Goal: Task Accomplishment & Management: Complete application form

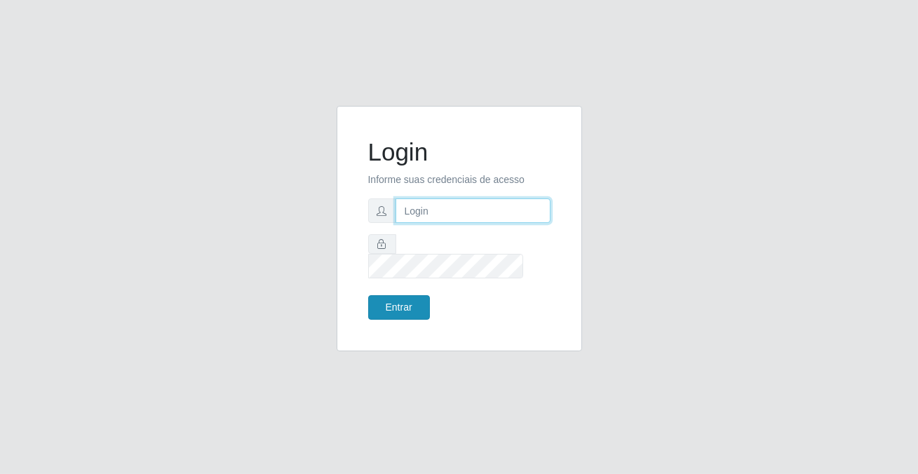
type input "[PERSON_NAME][EMAIL_ADDRESS][DOMAIN_NAME]"
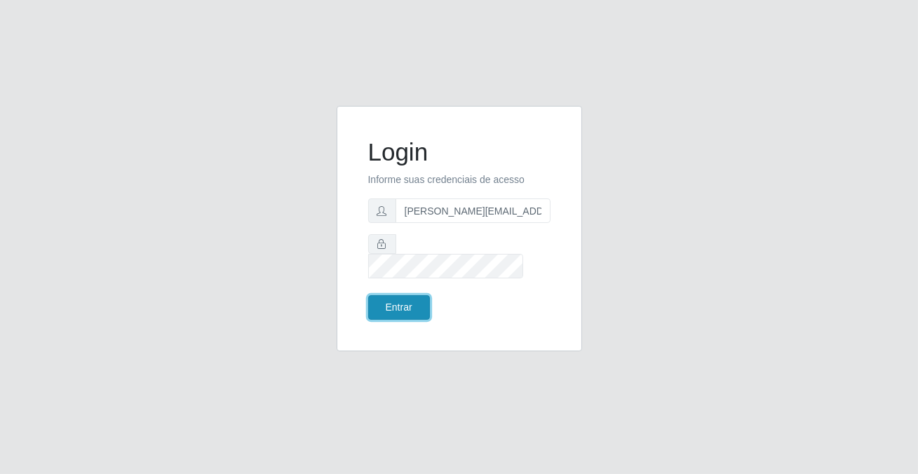
click at [416, 301] on button "Entrar" at bounding box center [399, 307] width 62 height 25
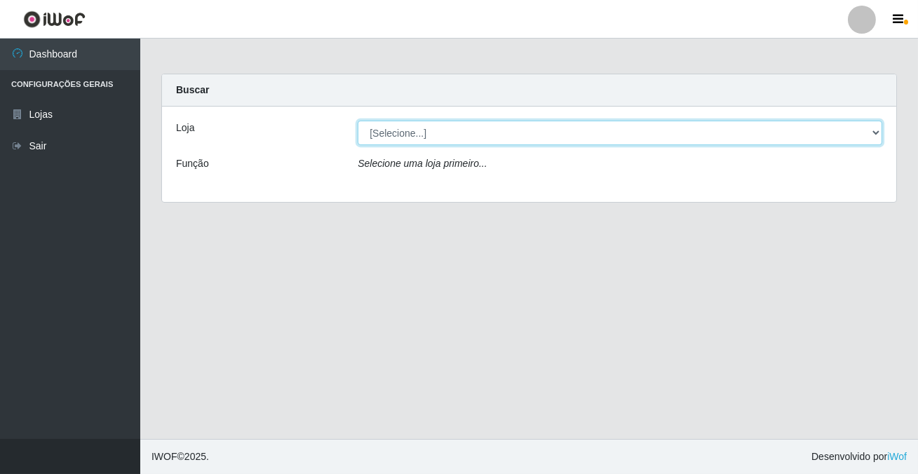
click at [376, 133] on select "[Selecione...] Rede Potiguar 2 - Macaíba" at bounding box center [620, 133] width 524 height 25
select select "101"
click at [358, 121] on select "[Selecione...] Rede Potiguar 2 - Macaíba" at bounding box center [620, 133] width 524 height 25
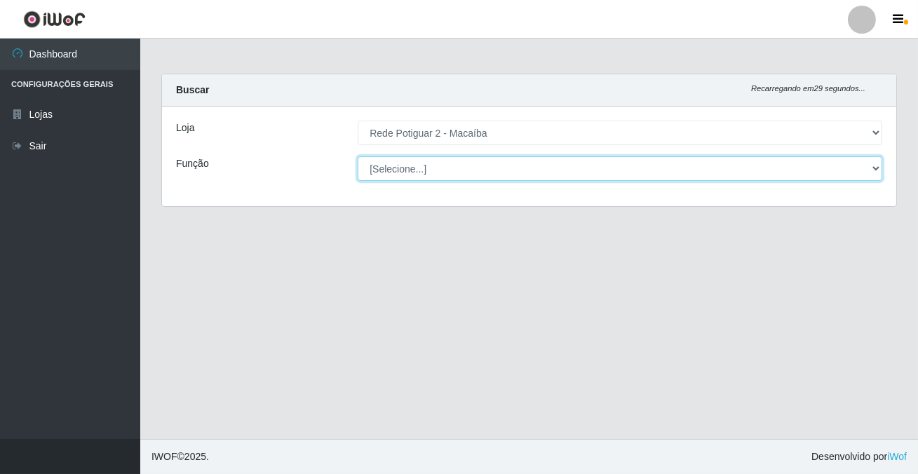
click at [399, 167] on select "[Selecione...] ASG ASG + ASG ++ Auxiliar de Estoque Balconista Embalador Reposi…" at bounding box center [620, 168] width 524 height 25
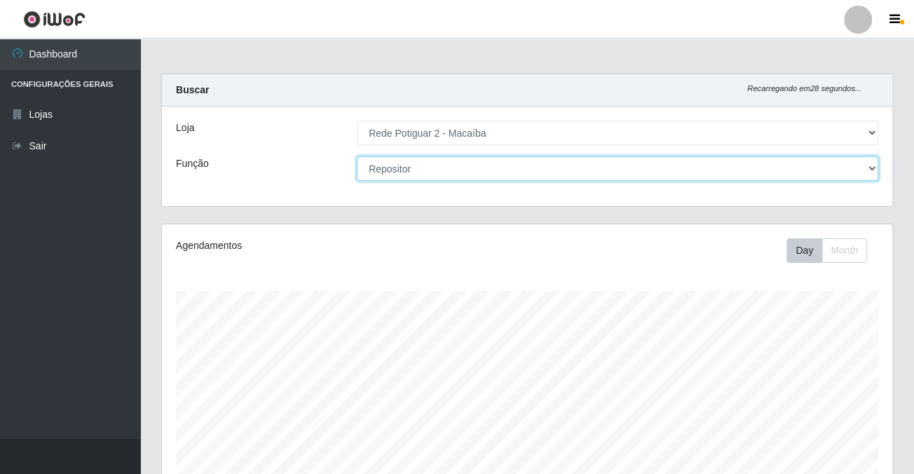
click at [357, 156] on select "[Selecione...] ASG ASG + ASG ++ Auxiliar de Estoque Balconista Embalador Reposi…" at bounding box center [618, 168] width 522 height 25
click at [419, 170] on select "[Selecione...] ASG ASG + ASG ++ Auxiliar de Estoque Balconista Embalador Reposi…" at bounding box center [618, 168] width 522 height 25
select select "1"
click at [357, 156] on select "[Selecione...] ASG ASG + ASG ++ Auxiliar de Estoque Balconista Embalador Reposi…" at bounding box center [618, 168] width 522 height 25
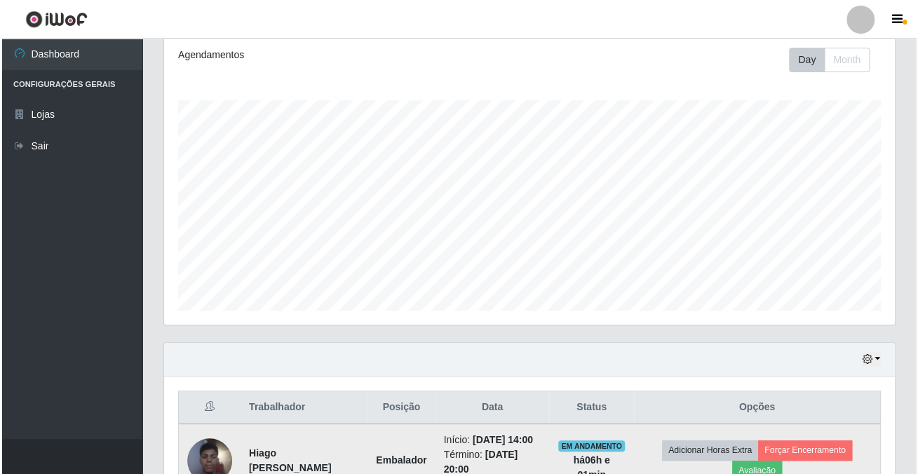
scroll to position [381, 0]
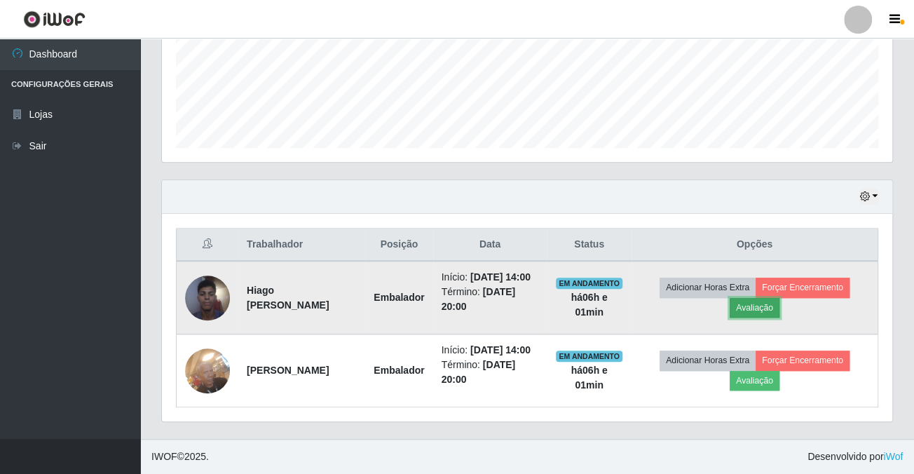
click at [754, 298] on button "Avaliação" at bounding box center [755, 308] width 50 height 20
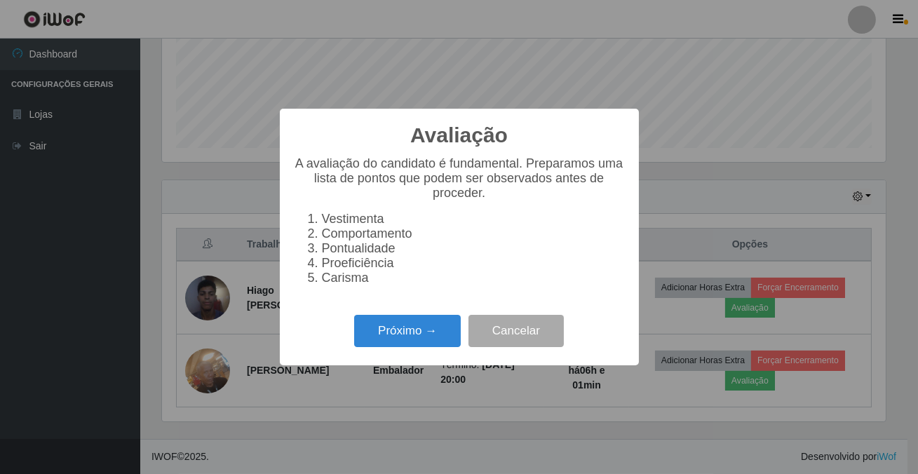
scroll to position [291, 723]
drag, startPoint x: 320, startPoint y: 332, endPoint x: 330, endPoint y: 334, distance: 10.0
click at [322, 332] on div "Avaliação × A avaliação do candidato é fundamental. Preparamos uma lista de pon…" at bounding box center [459, 237] width 359 height 256
click at [623, 249] on li "Pontualidade" at bounding box center [473, 248] width 303 height 15
click at [425, 341] on button "Próximo →" at bounding box center [407, 331] width 107 height 33
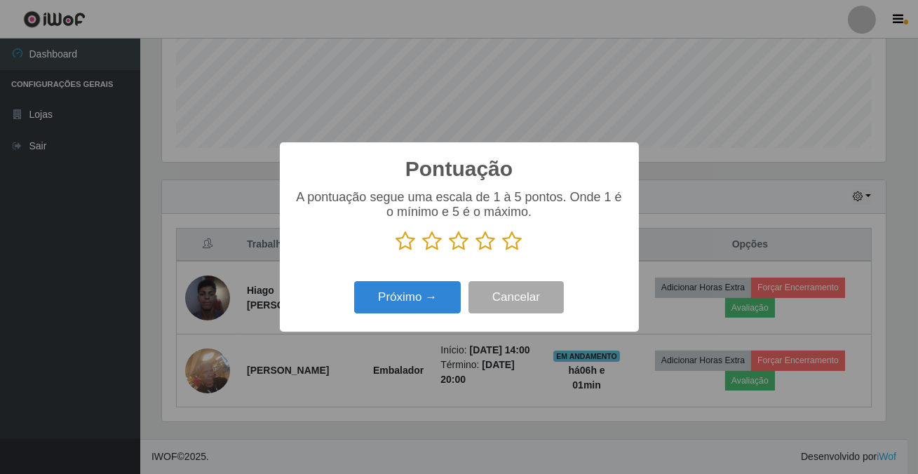
scroll to position [700772, 700339]
click at [510, 240] on icon at bounding box center [513, 241] width 20 height 21
click at [503, 252] on input "radio" at bounding box center [503, 252] width 0 height 0
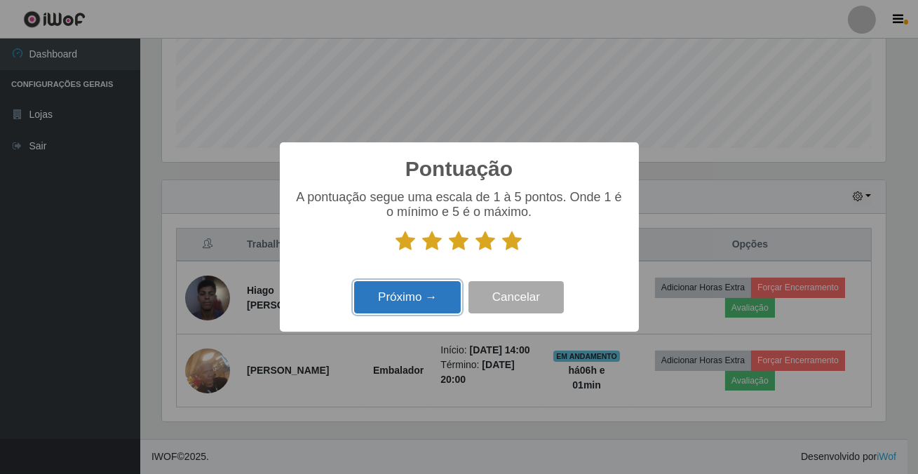
click at [444, 292] on button "Próximo →" at bounding box center [407, 297] width 107 height 33
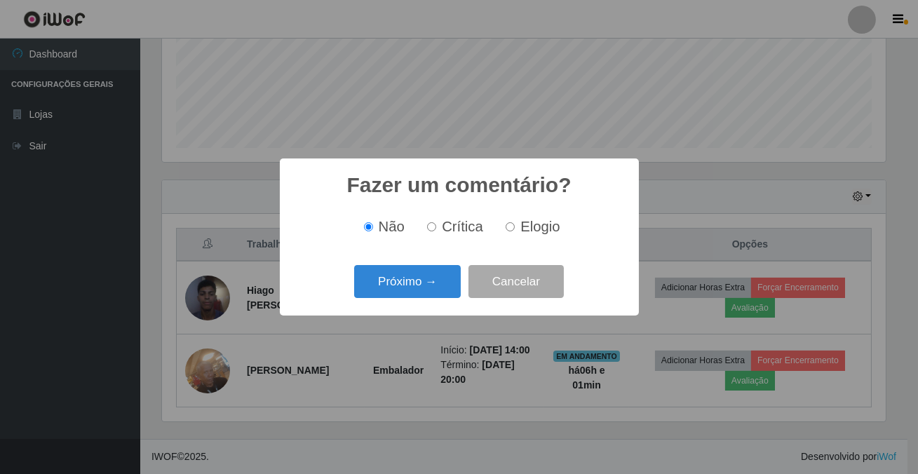
click at [444, 292] on button "Próximo →" at bounding box center [407, 281] width 107 height 33
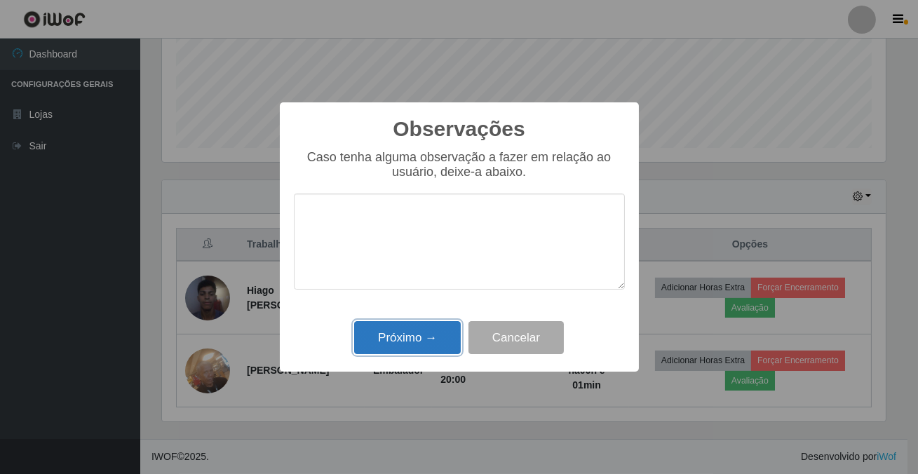
click at [440, 334] on button "Próximo →" at bounding box center [407, 337] width 107 height 33
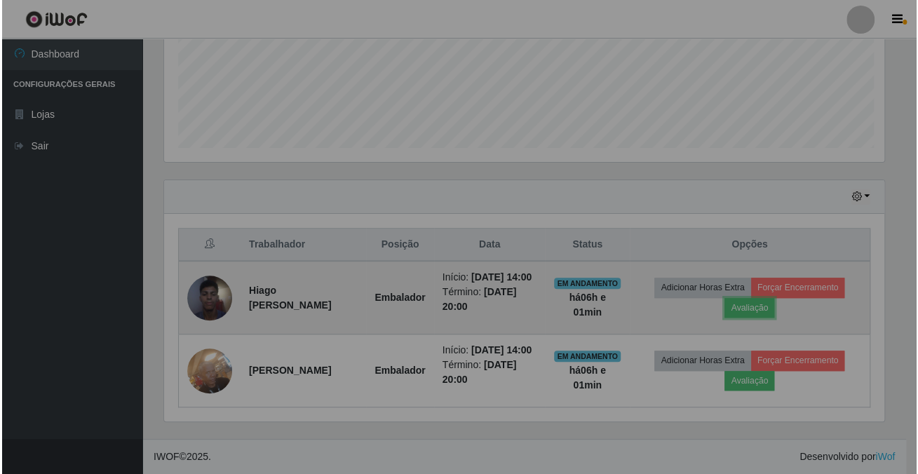
scroll to position [291, 730]
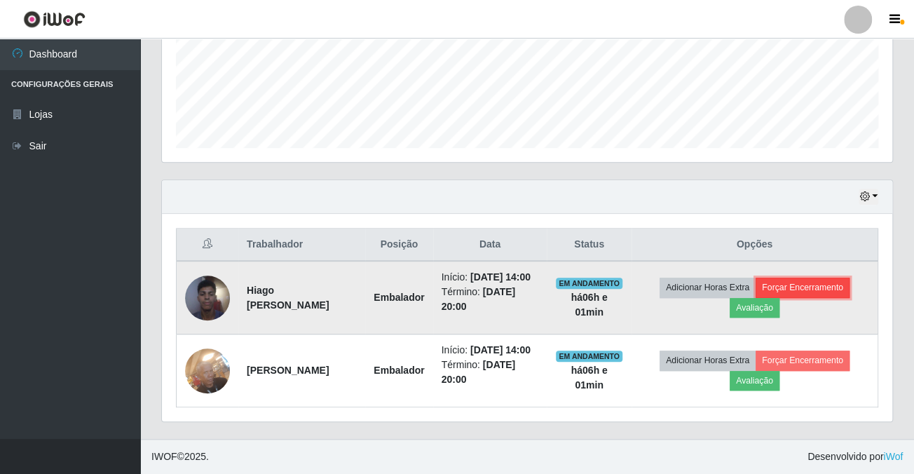
click at [819, 278] on button "Forçar Encerramento" at bounding box center [803, 288] width 94 height 20
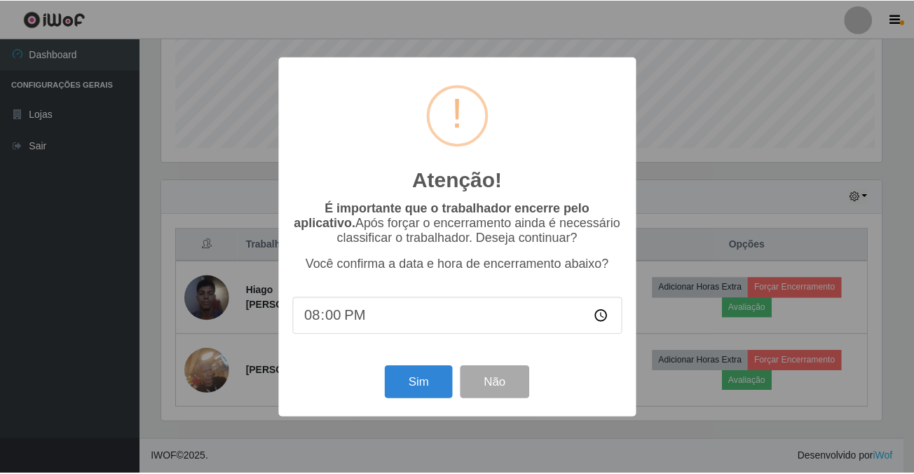
scroll to position [291, 723]
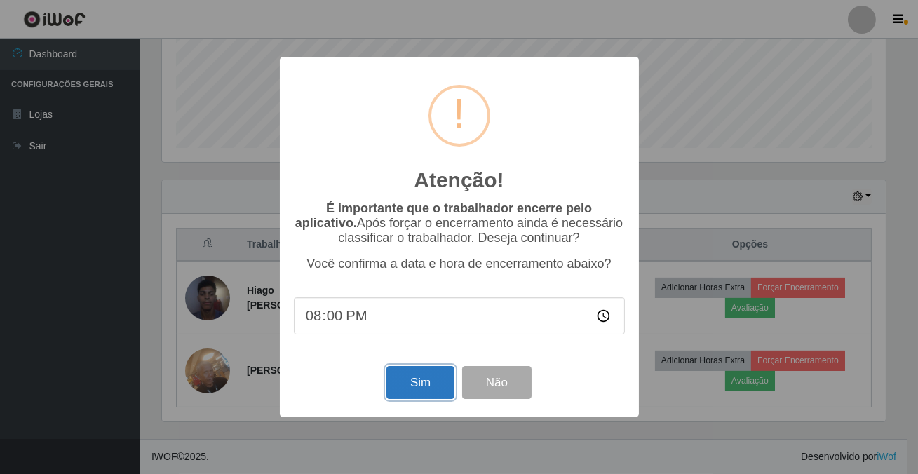
click at [417, 380] on button "Sim" at bounding box center [420, 382] width 68 height 33
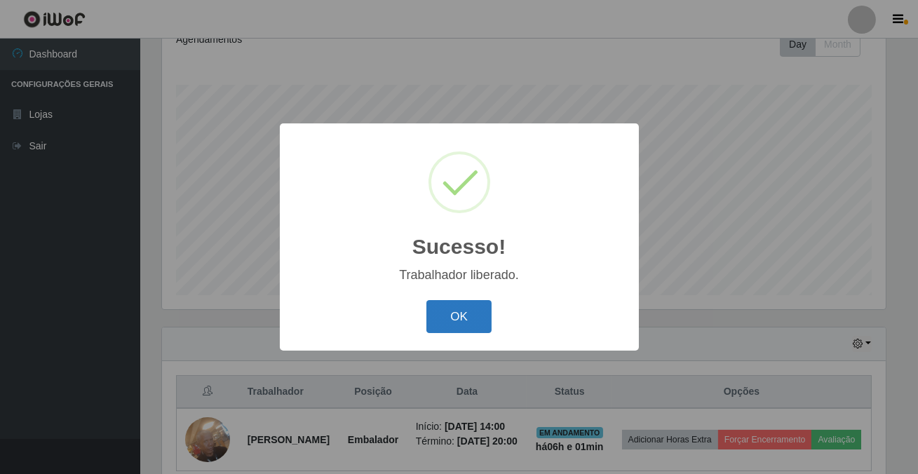
click at [457, 308] on button "OK" at bounding box center [458, 316] width 65 height 33
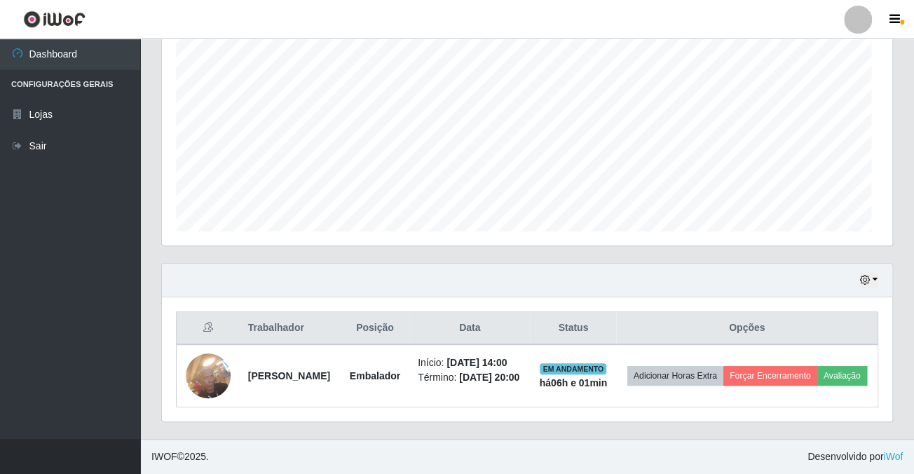
scroll to position [291, 730]
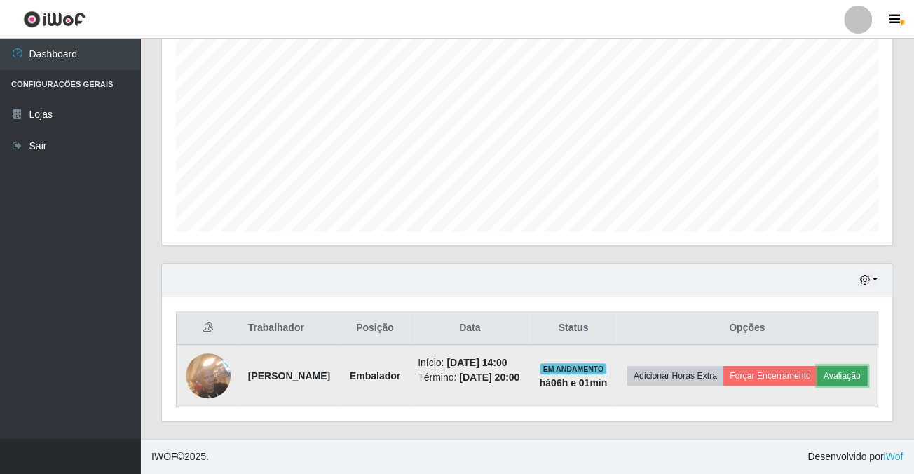
click at [817, 371] on button "Avaliação" at bounding box center [842, 376] width 50 height 20
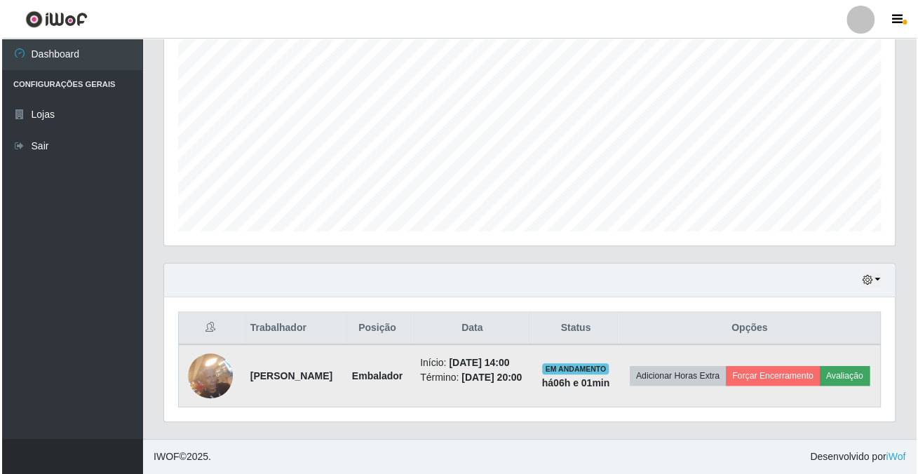
scroll to position [291, 723]
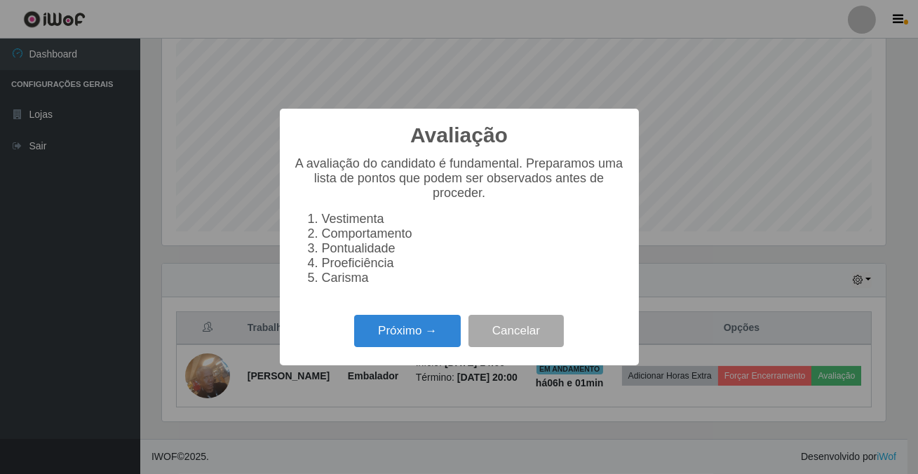
drag, startPoint x: 435, startPoint y: 333, endPoint x: 482, endPoint y: 283, distance: 69.4
click at [444, 322] on div "Avaliação × A avaliação do candidato é fundamental. Preparamos uma lista de pon…" at bounding box center [459, 237] width 359 height 256
click at [430, 342] on button "Próximo →" at bounding box center [407, 331] width 107 height 33
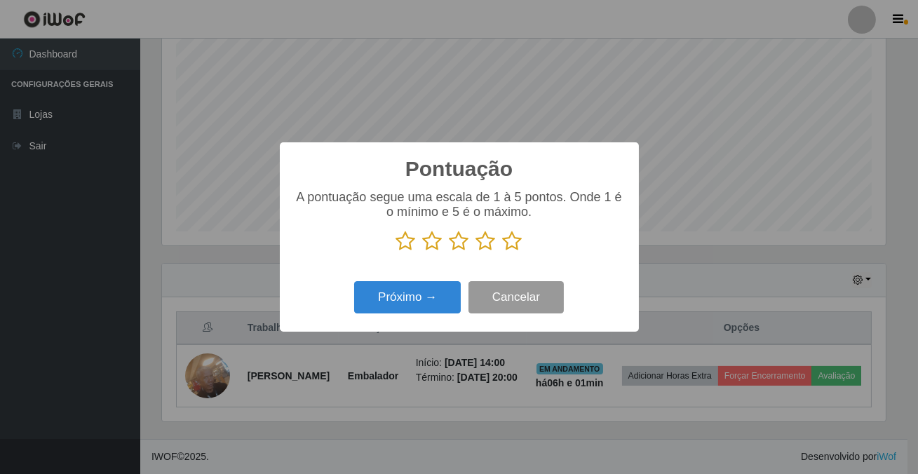
scroll to position [700772, 700339]
drag, startPoint x: 512, startPoint y: 245, endPoint x: 469, endPoint y: 269, distance: 49.6
click at [512, 246] on icon at bounding box center [513, 241] width 20 height 21
click at [503, 252] on input "radio" at bounding box center [503, 252] width 0 height 0
click at [444, 280] on div "Próximo → Cancelar" at bounding box center [459, 297] width 331 height 40
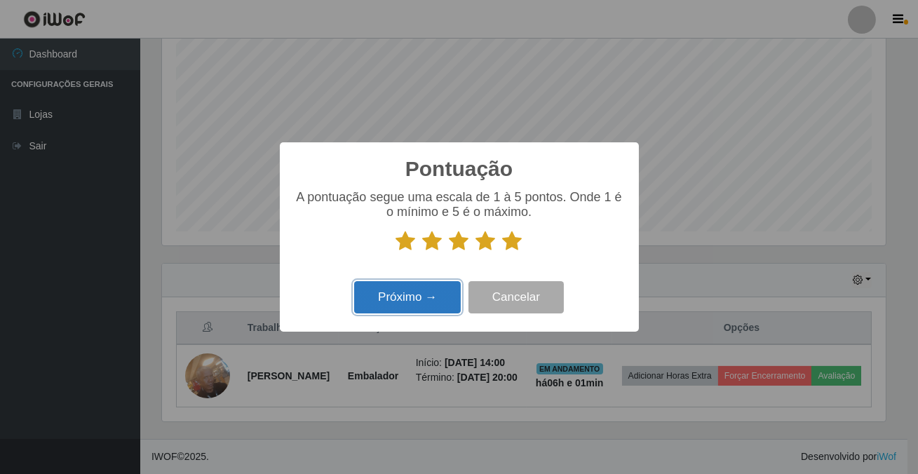
click at [442, 289] on button "Próximo →" at bounding box center [407, 297] width 107 height 33
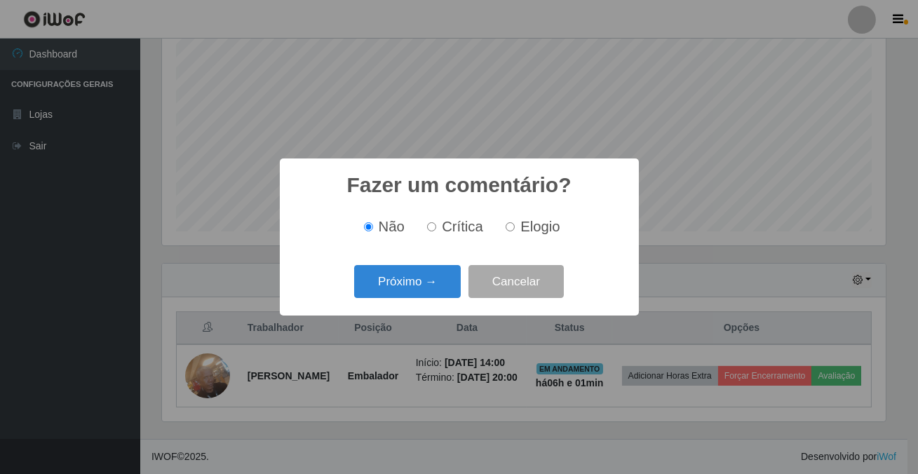
click at [442, 289] on button "Próximo →" at bounding box center [407, 281] width 107 height 33
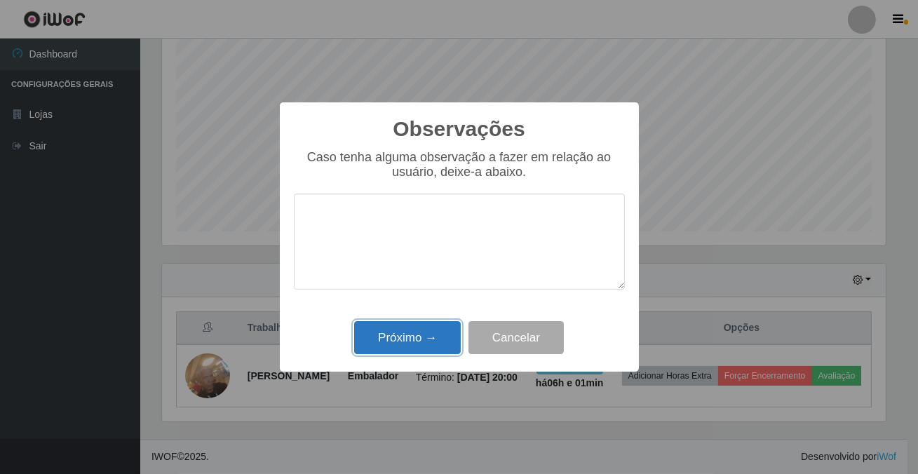
click at [452, 343] on button "Próximo →" at bounding box center [407, 337] width 107 height 33
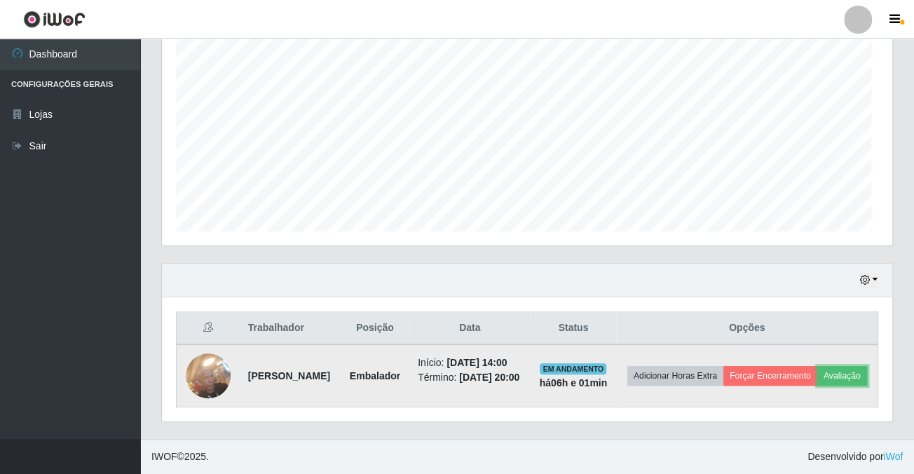
scroll to position [291, 730]
click at [785, 366] on button "Forçar Encerramento" at bounding box center [770, 376] width 94 height 20
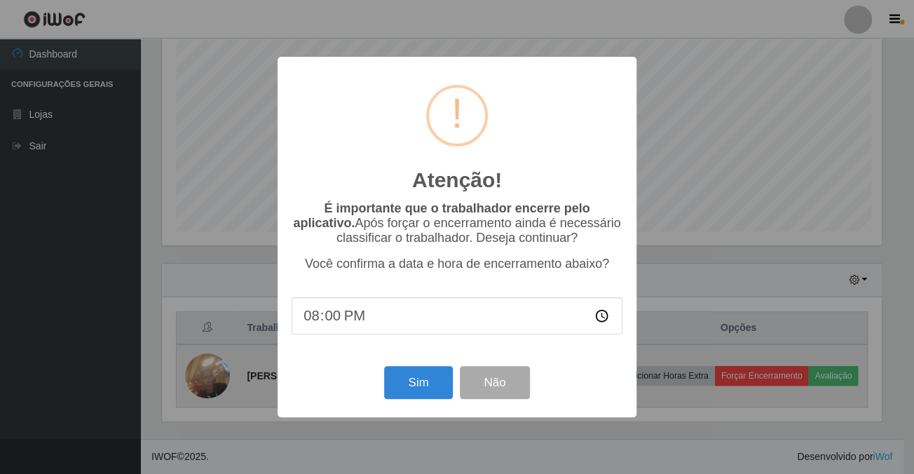
scroll to position [291, 723]
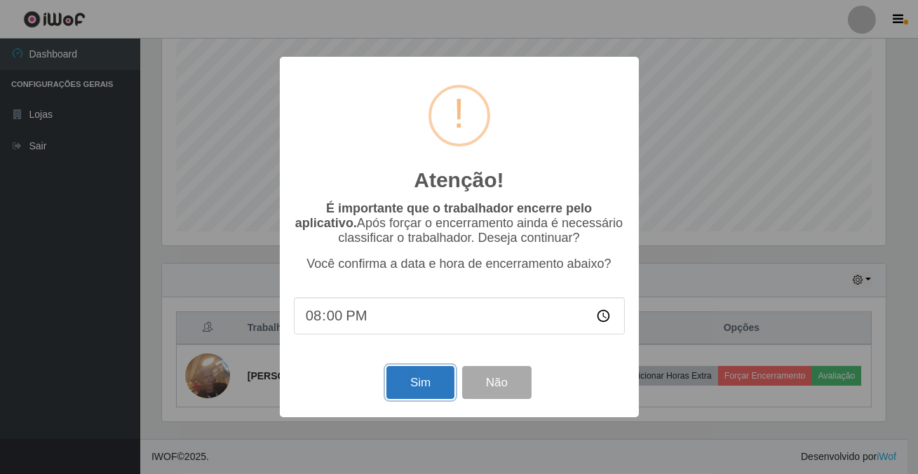
click at [440, 378] on button "Sim" at bounding box center [420, 382] width 68 height 33
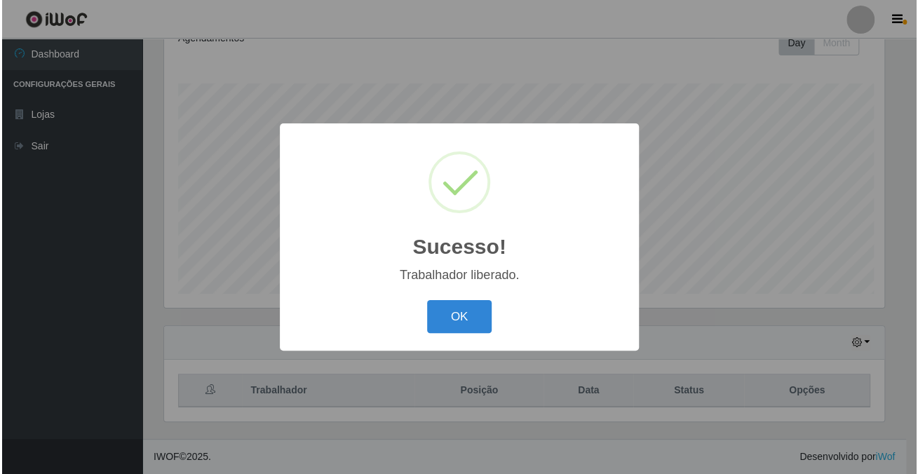
scroll to position [0, 0]
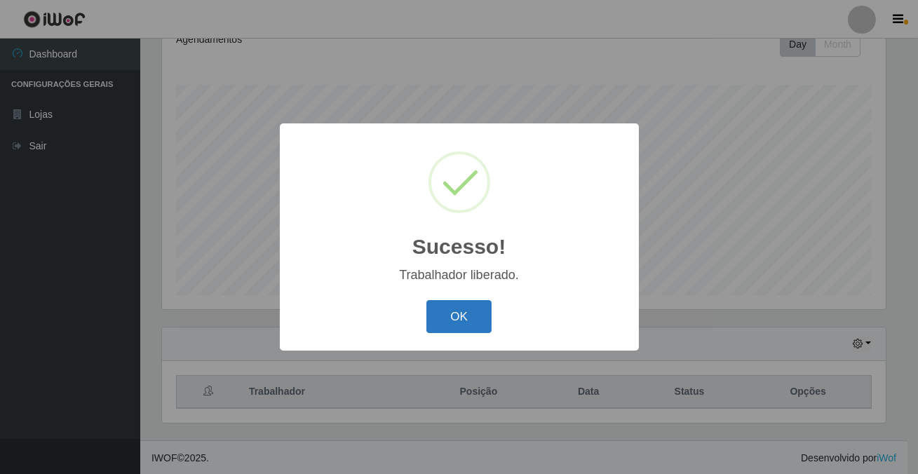
click at [466, 315] on button "OK" at bounding box center [458, 316] width 65 height 33
